Goal: Information Seeking & Learning: Get advice/opinions

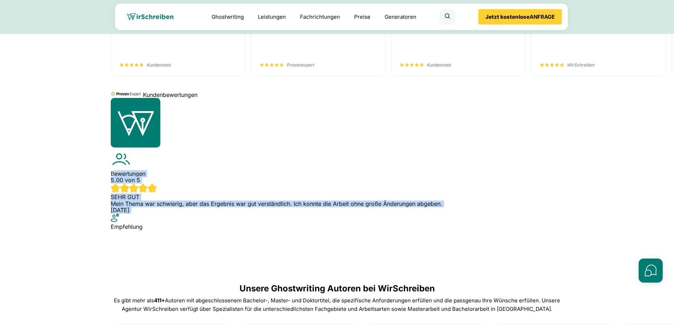
drag, startPoint x: 337, startPoint y: 146, endPoint x: 223, endPoint y: 146, distance: 113.9
click at [237, 148] on div "Bewertungen" at bounding box center [337, 167] width 453 height 138
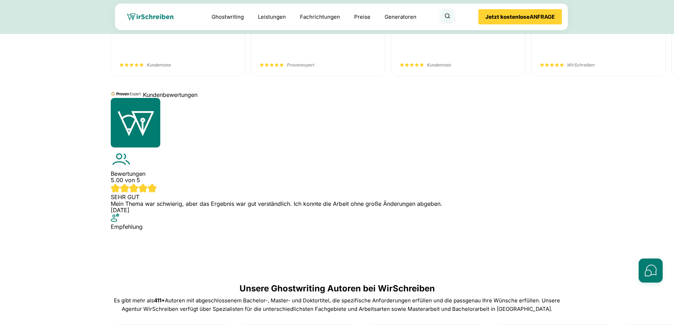
click at [346, 98] on div "Kundenbewertungen" at bounding box center [337, 94] width 453 height 7
drag, startPoint x: 470, startPoint y: 156, endPoint x: 414, endPoint y: 156, distance: 56.3
click at [414, 201] on div "Mein Thema war schwierig, aber das Ergebnis war gut verständlich. Ich konnte di…" at bounding box center [337, 216] width 453 height 30
drag, startPoint x: 284, startPoint y: 154, endPoint x: 193, endPoint y: 156, distance: 90.6
click at [195, 156] on div "Bewertungen 5.00 von 5 SEHR GUT" at bounding box center [337, 175] width 453 height 52
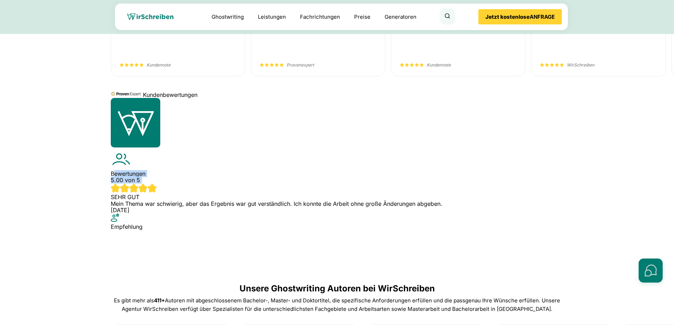
click at [271, 177] on div "5.00 von 5 SEHR GUT" at bounding box center [337, 188] width 453 height 23
drag, startPoint x: 277, startPoint y: 139, endPoint x: 211, endPoint y: 143, distance: 67.0
click at [211, 149] on div "Bewertungen 5.00 von 5 SEHR GUT" at bounding box center [337, 175] width 453 height 52
drag, startPoint x: 329, startPoint y: 143, endPoint x: 312, endPoint y: 144, distance: 16.3
click at [317, 177] on div "5.00 von 5 SEHR GUT" at bounding box center [337, 188] width 453 height 23
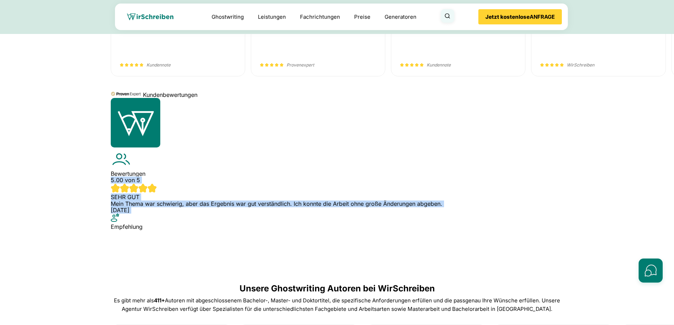
drag, startPoint x: 342, startPoint y: 137, endPoint x: 309, endPoint y: 142, distance: 33.9
click at [302, 142] on div "Bewertungen" at bounding box center [337, 167] width 453 height 138
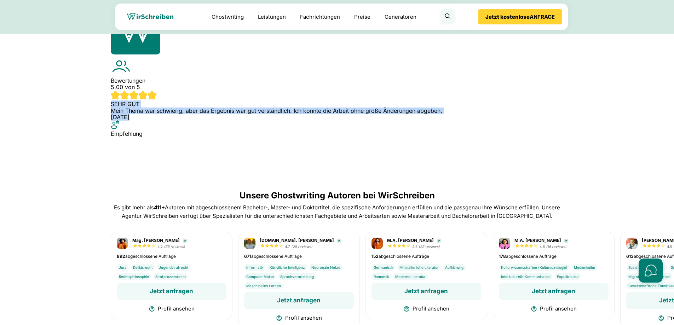
click at [322, 71] on div "Bewertungen" at bounding box center [337, 74] width 453 height 138
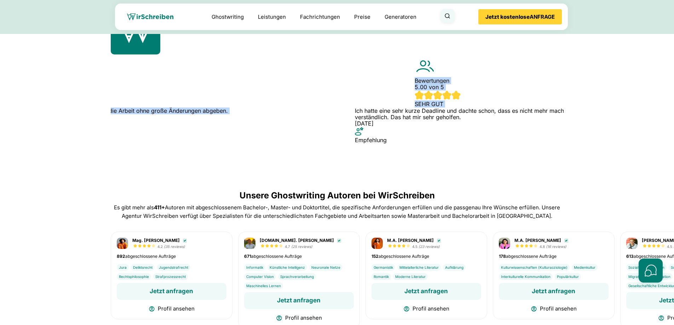
click at [305, 73] on div "Bewertungen" at bounding box center [337, 74] width 453 height 138
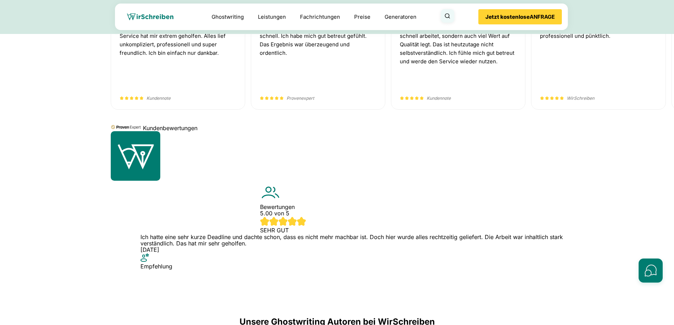
scroll to position [2560, 0]
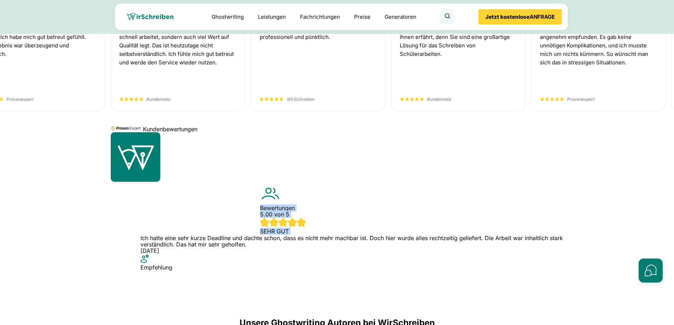
drag, startPoint x: 334, startPoint y: 182, endPoint x: 300, endPoint y: 178, distance: 34.9
click at [300, 178] on div "Bewertungen" at bounding box center [337, 201] width 453 height 138
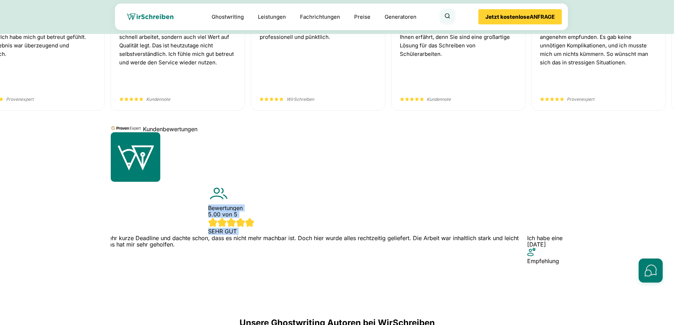
click at [311, 197] on div "Bewertungen" at bounding box center [337, 201] width 453 height 138
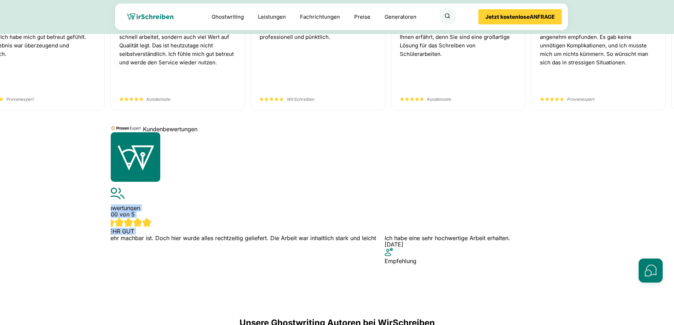
click at [315, 194] on div "Bewertungen" at bounding box center [337, 201] width 453 height 138
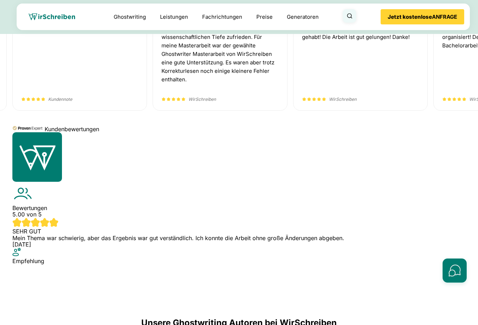
click at [31, 111] on div "Daft Kop 26 Jun Für mich sieht alles sehr schön aus Kundennote" at bounding box center [79, 58] width 134 height 106
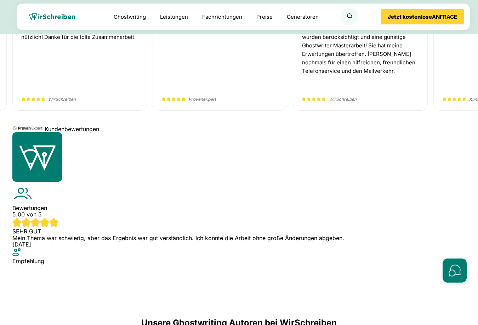
click at [318, 97] on span "Qualität einfach Spitze!! Alle meine Ansprüche wurden berücksichtigt und eine g…" at bounding box center [360, 58] width 117 height 76
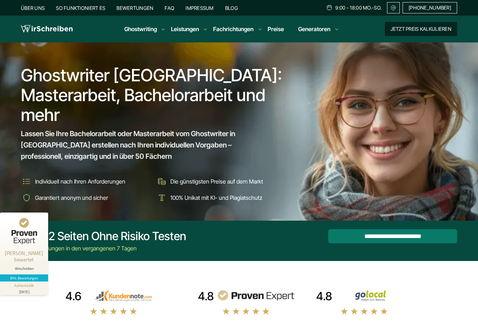
click at [453, 34] on button "Jetzt Preis kalkulieren" at bounding box center [421, 29] width 72 height 14
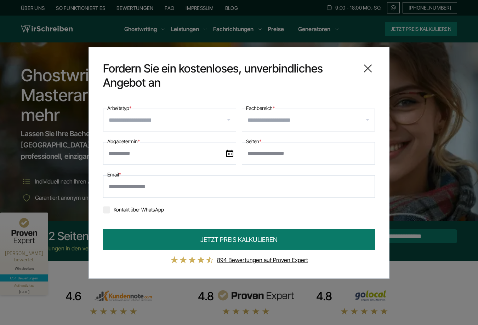
click at [373, 72] on icon at bounding box center [368, 68] width 14 height 14
